Goal: Book appointment/travel/reservation

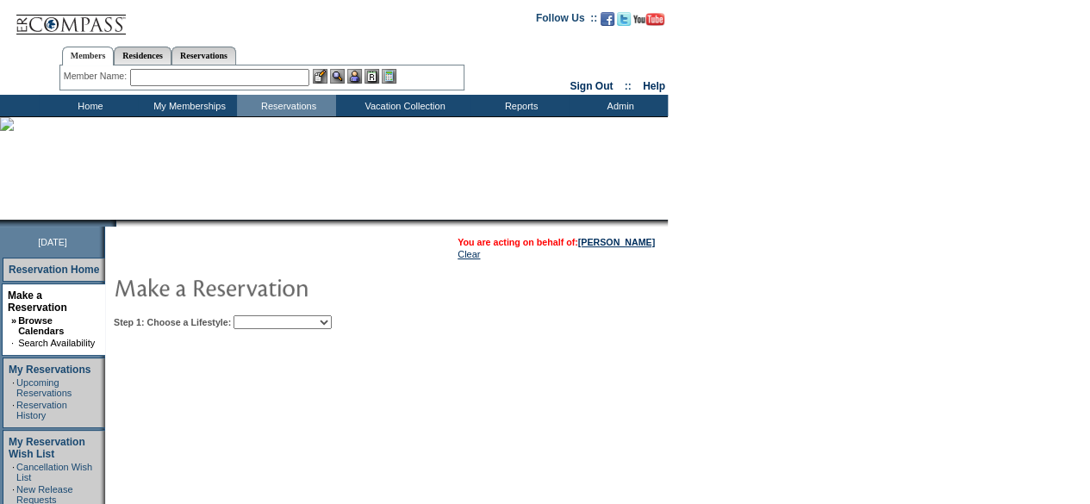
drag, startPoint x: 321, startPoint y: 320, endPoint x: 326, endPoint y: 333, distance: 13.6
click at [321, 320] on select "Beach Leisure Metropolitan Mountain OIAL for Adventure OIAL for Couples OIAL fo…" at bounding box center [282, 322] width 98 height 14
select select "Beach"
click at [263, 315] on select "Beach Leisure Metropolitan Mountain OIAL for Adventure OIAL for Couples OIAL fo…" at bounding box center [282, 322] width 98 height 14
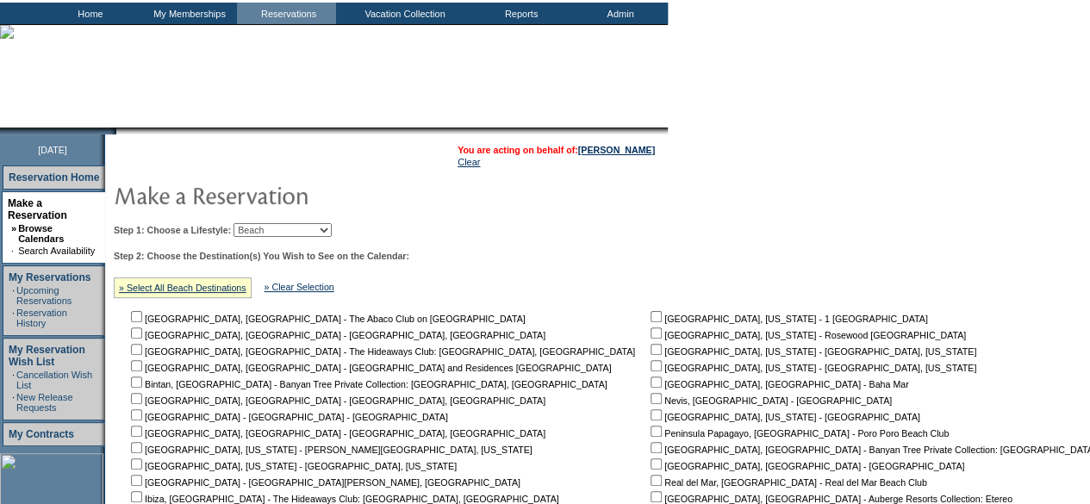
scroll to position [345, 0]
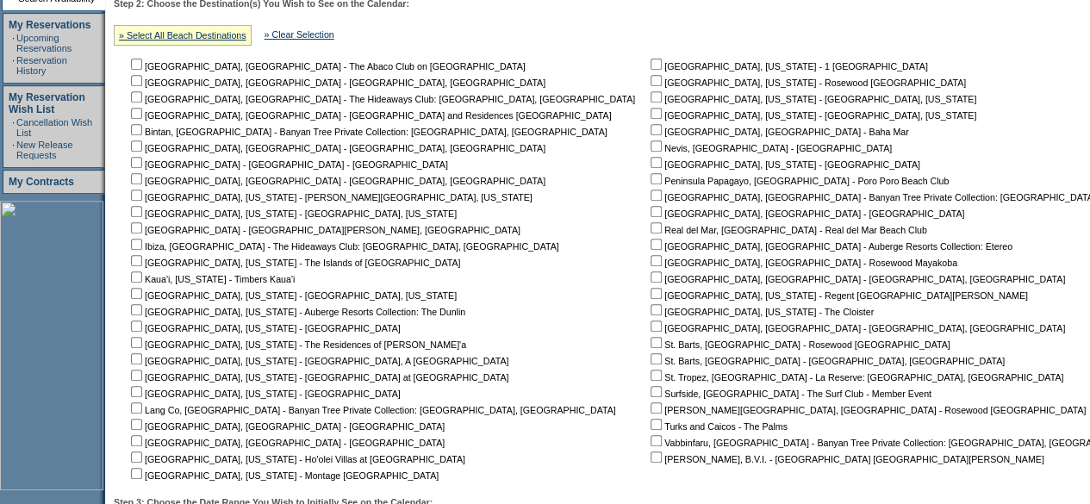
click at [269, 370] on td "[GEOGRAPHIC_DATA], [GEOGRAPHIC_DATA] - The Abaco Club on [GEOGRAPHIC_DATA] [GEO…" at bounding box center [387, 269] width 518 height 426
click at [271, 366] on nobr "[GEOGRAPHIC_DATA], [US_STATE] - [GEOGRAPHIC_DATA], A [GEOGRAPHIC_DATA]" at bounding box center [318, 361] width 381 height 10
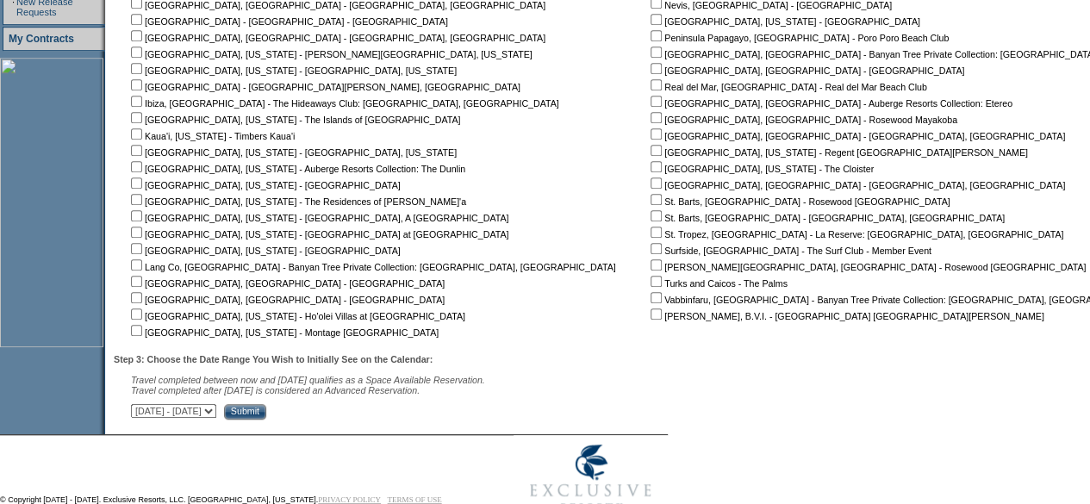
scroll to position [532, 0]
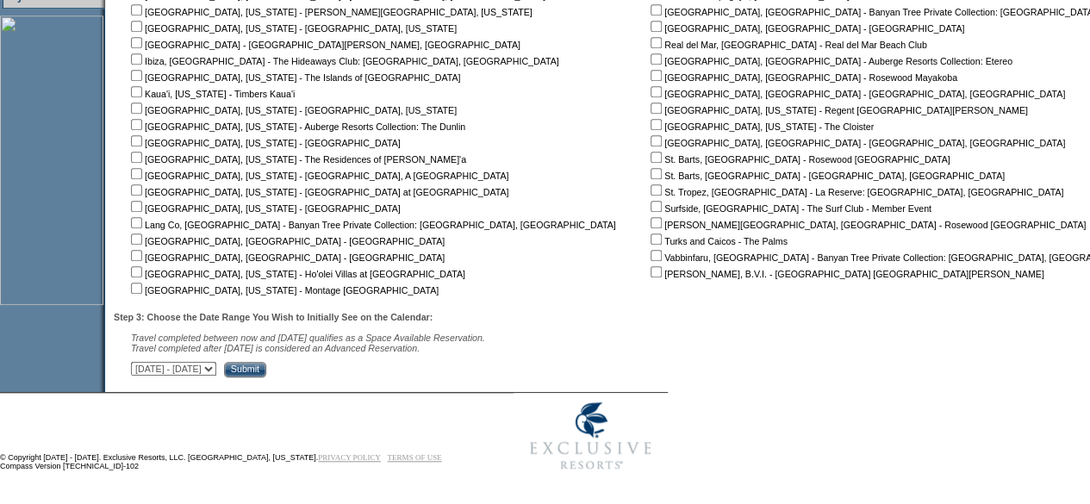
click at [153, 287] on nobr "[GEOGRAPHIC_DATA], [US_STATE] - Montage [GEOGRAPHIC_DATA]" at bounding box center [283, 290] width 311 height 10
click at [142, 290] on input "checkbox" at bounding box center [136, 288] width 11 height 11
checkbox input "true"
click at [344, 393] on td "© Copyright [DATE] - [DATE]. Exclusive Resorts, LLC. [GEOGRAPHIC_DATA], [US_STA…" at bounding box center [247, 436] width 495 height 86
click at [216, 370] on select "[DATE] - [DATE] [DATE] - [DATE] [DATE] - [DATE] [DATE] - [DATE] [DATE] - [DATE]…" at bounding box center [173, 369] width 85 height 14
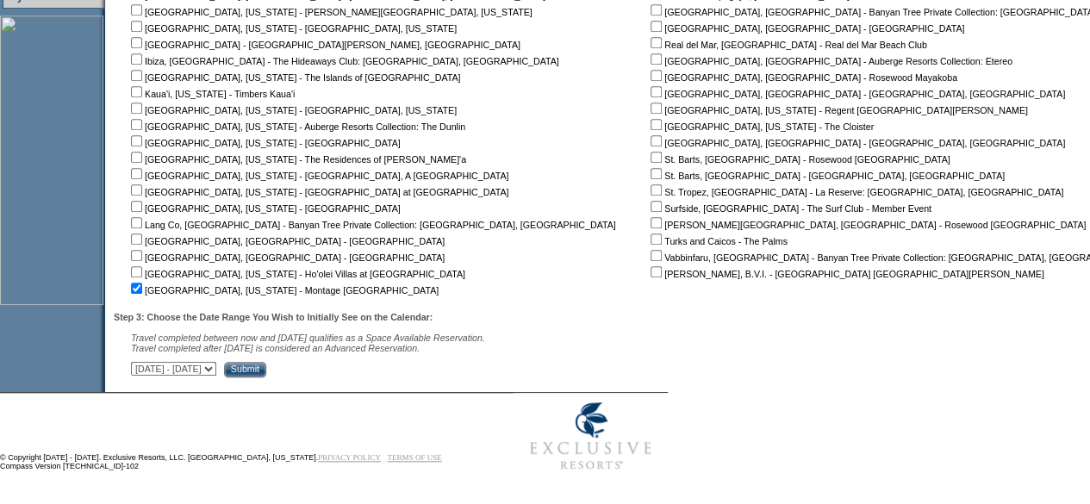
select select "[DATE]|[DATE]"
click at [140, 362] on select "[DATE] - [DATE] [DATE] - [DATE] [DATE] - [DATE] [DATE] - [DATE] [DATE] - [DATE]…" at bounding box center [173, 369] width 85 height 14
click at [376, 360] on div "Step 3: Choose the Date Range You Wish to Initially See on the Calendar: Travel…" at bounding box center [661, 344] width 1094 height 65
click at [266, 370] on input "Submit" at bounding box center [245, 370] width 42 height 16
